Goal: Task Accomplishment & Management: Use online tool/utility

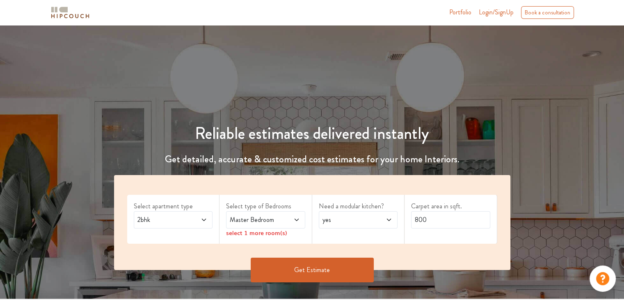
click at [208, 220] on div "2bhk" at bounding box center [173, 219] width 79 height 17
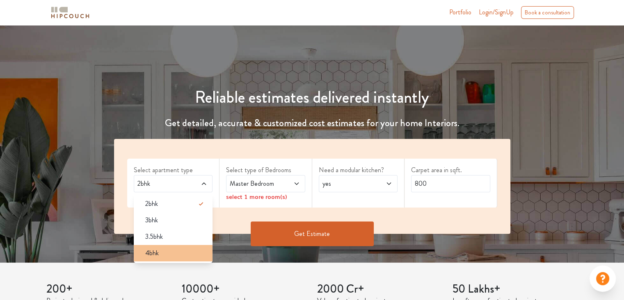
scroll to position [39, 0]
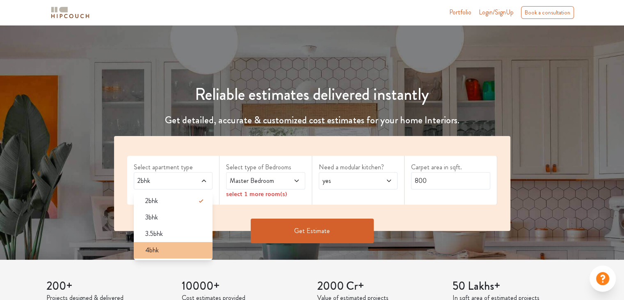
click at [193, 253] on div "4bhk" at bounding box center [176, 250] width 74 height 10
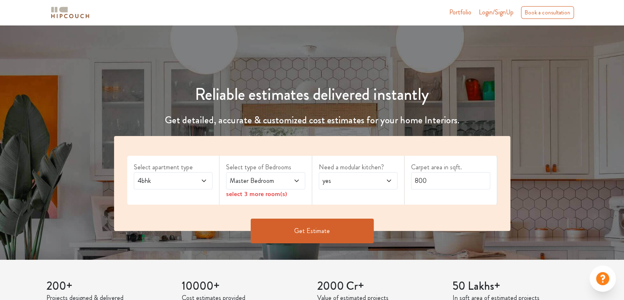
click at [290, 183] on span at bounding box center [291, 181] width 18 height 10
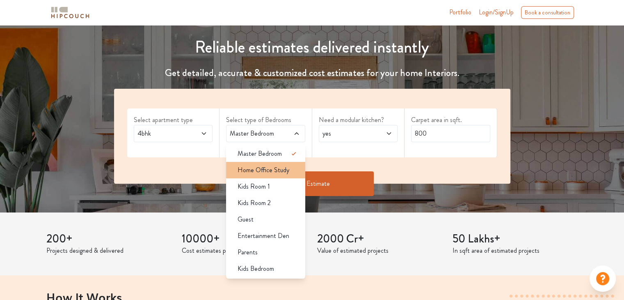
scroll to position [87, 0]
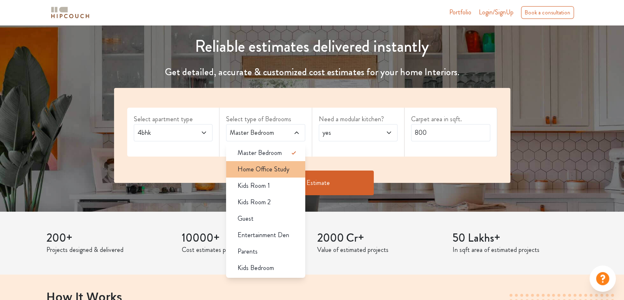
click at [279, 164] on span "Home Office Study" at bounding box center [264, 169] width 52 height 10
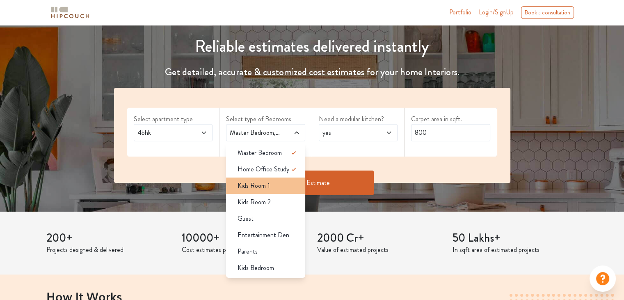
click at [283, 189] on div "Kids Room 1" at bounding box center [268, 186] width 74 height 10
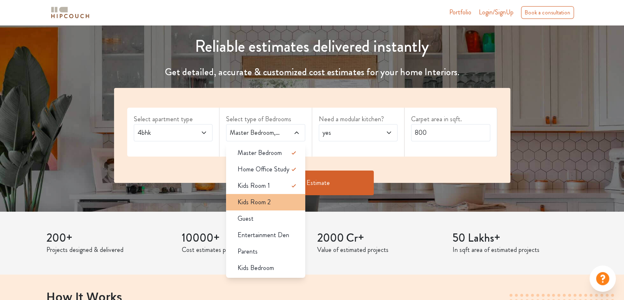
click at [284, 199] on div "Kids Room 2" at bounding box center [268, 202] width 74 height 10
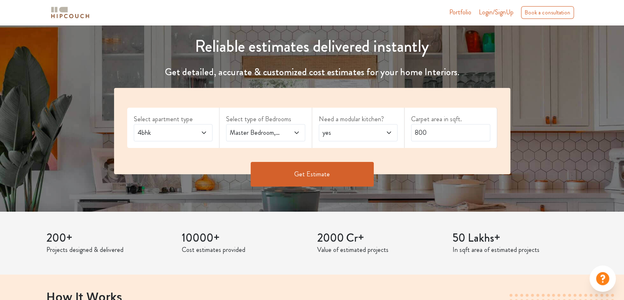
click at [297, 132] on icon at bounding box center [296, 132] width 4 height 2
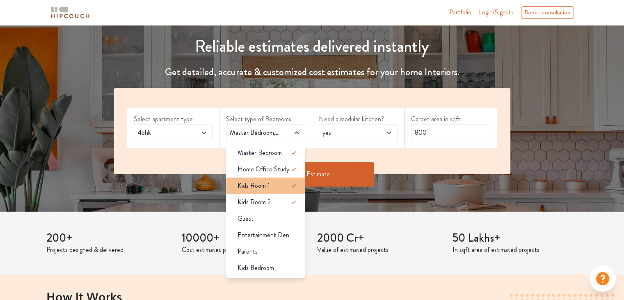
click at [289, 187] on icon at bounding box center [294, 186] width 10 height 10
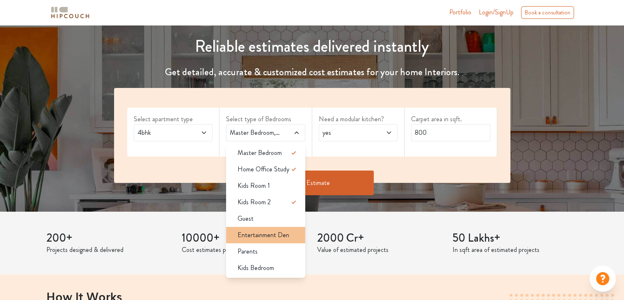
click at [286, 230] on span "Entertainment Den" at bounding box center [264, 235] width 52 height 10
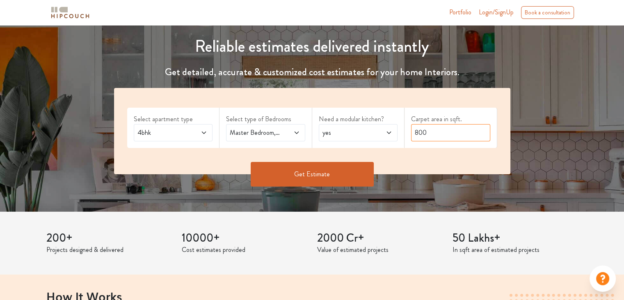
click at [437, 127] on input "800" at bounding box center [450, 132] width 79 height 17
type input "8"
type input "4000"
click at [341, 169] on button "Get Estimate" at bounding box center [312, 174] width 123 height 25
